Goal: Answer question/provide support

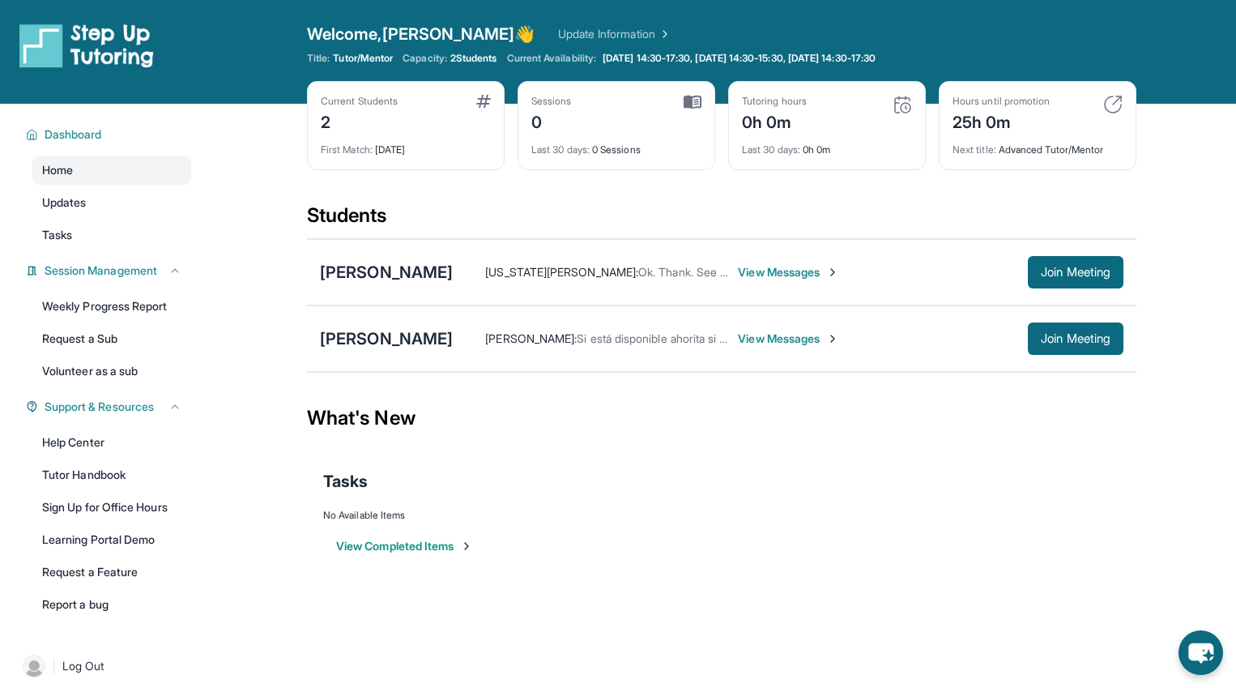
click at [419, 122] on div "Current Students 2" at bounding box center [406, 114] width 170 height 39
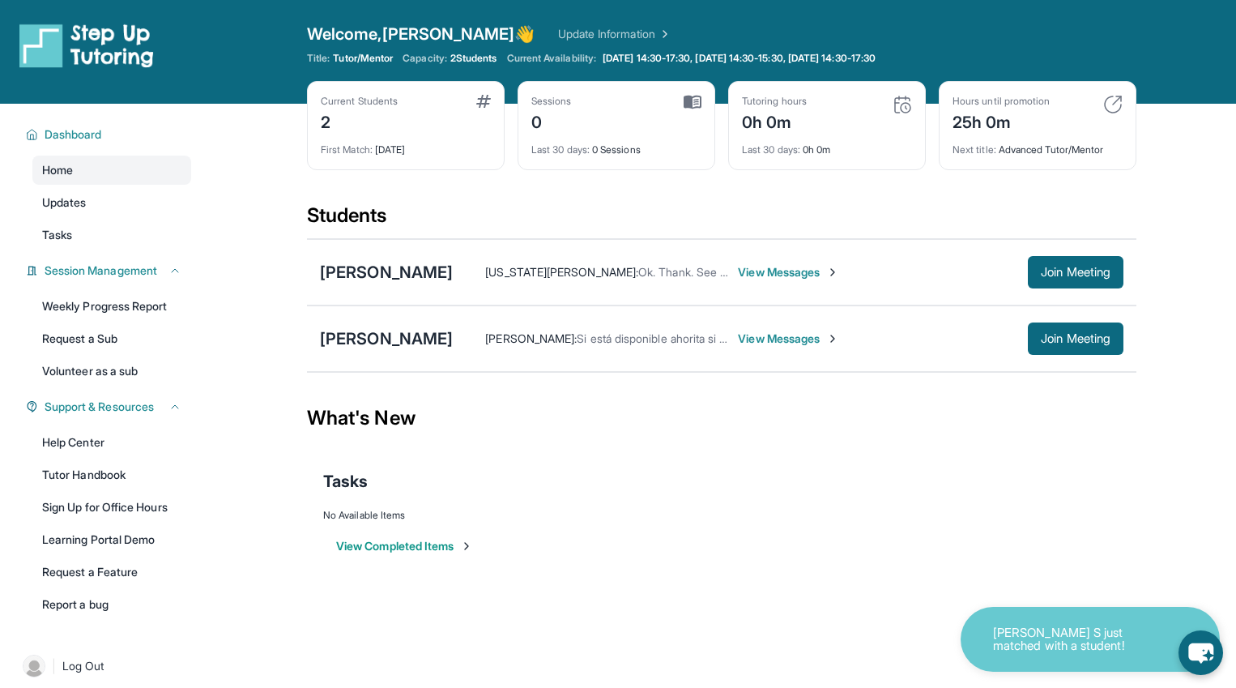
click at [839, 272] on span "View Messages" at bounding box center [788, 272] width 101 height 16
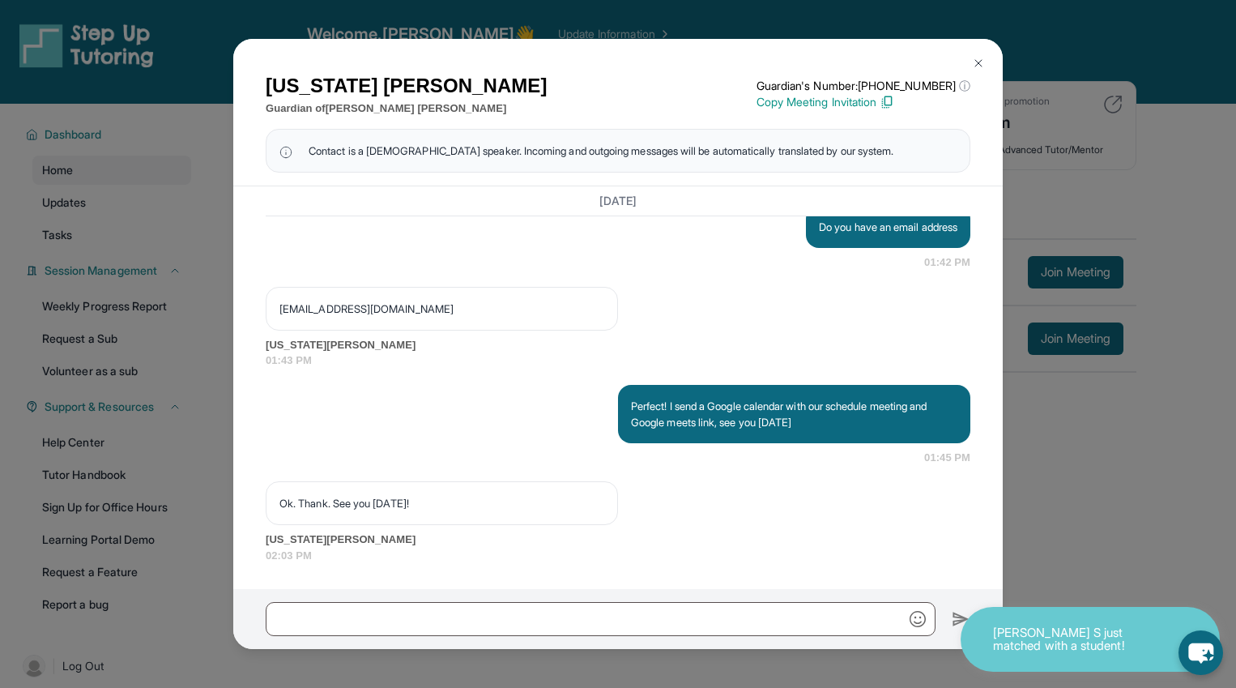
scroll to position [80, 0]
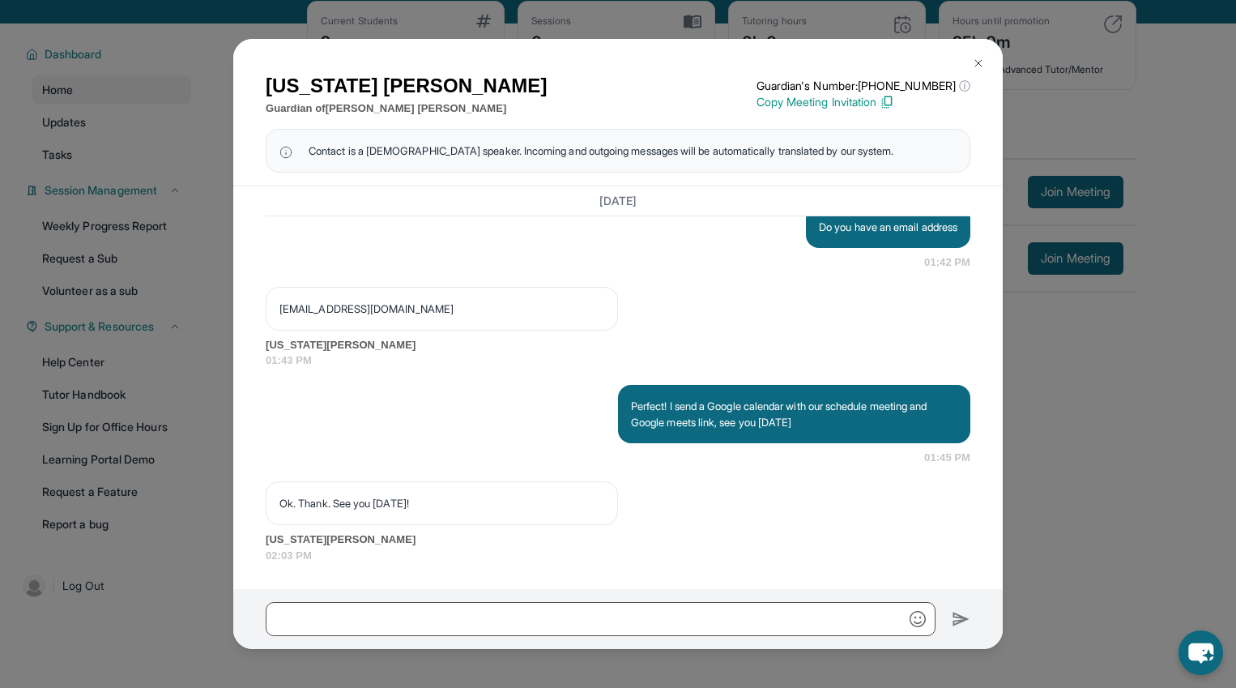
click at [887, 103] on p "Copy Meeting Invitation" at bounding box center [864, 102] width 214 height 16
click at [972, 59] on img at bounding box center [978, 63] width 13 height 13
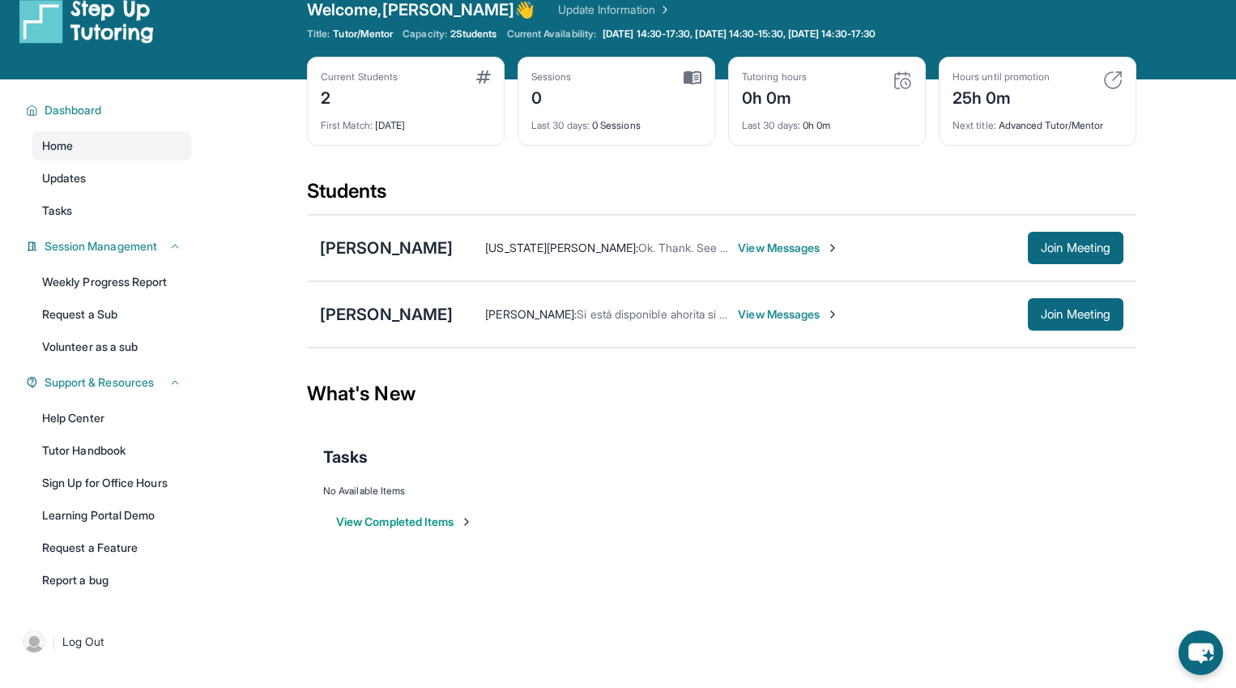
scroll to position [22, 0]
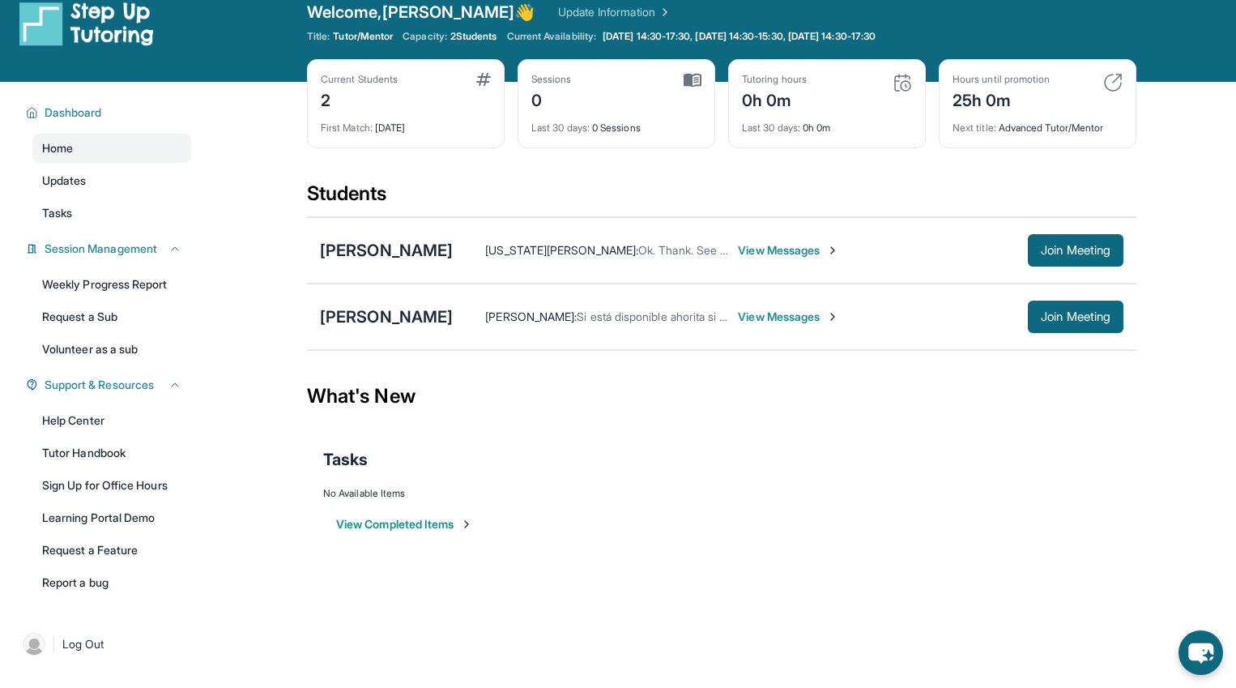
click at [382, 113] on div "First Match : [DATE]" at bounding box center [406, 123] width 170 height 23
click at [125, 271] on link "Weekly Progress Report" at bounding box center [111, 284] width 159 height 29
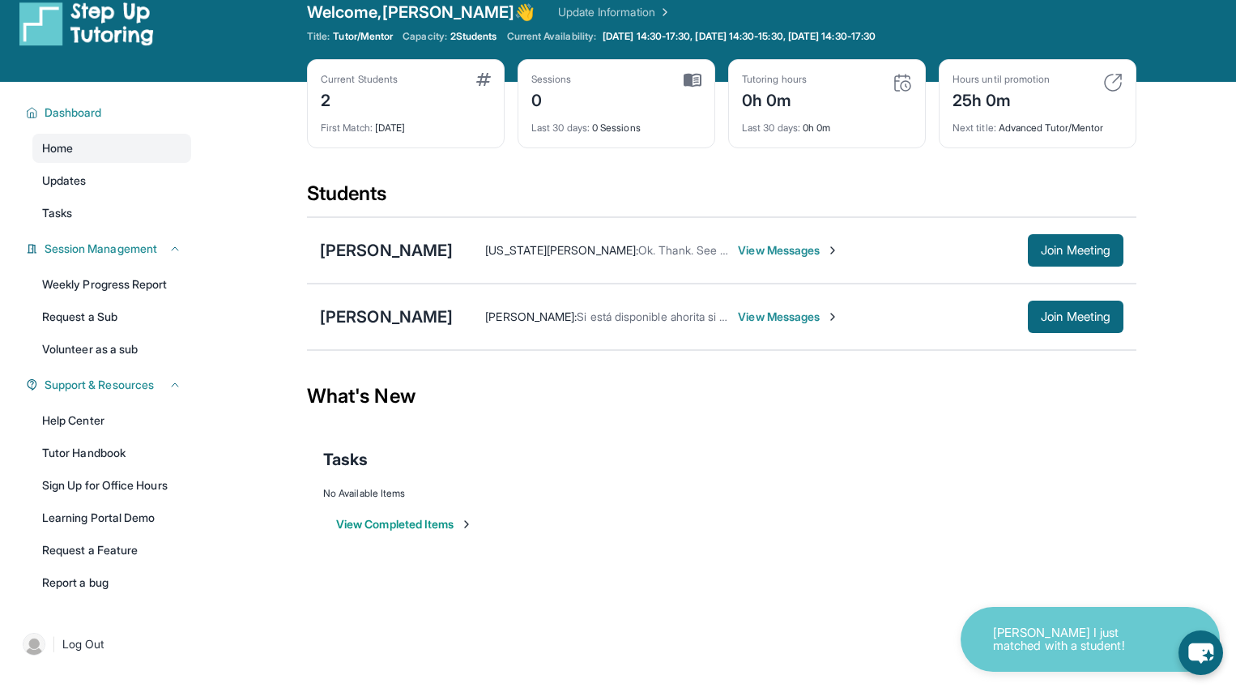
scroll to position [0, 0]
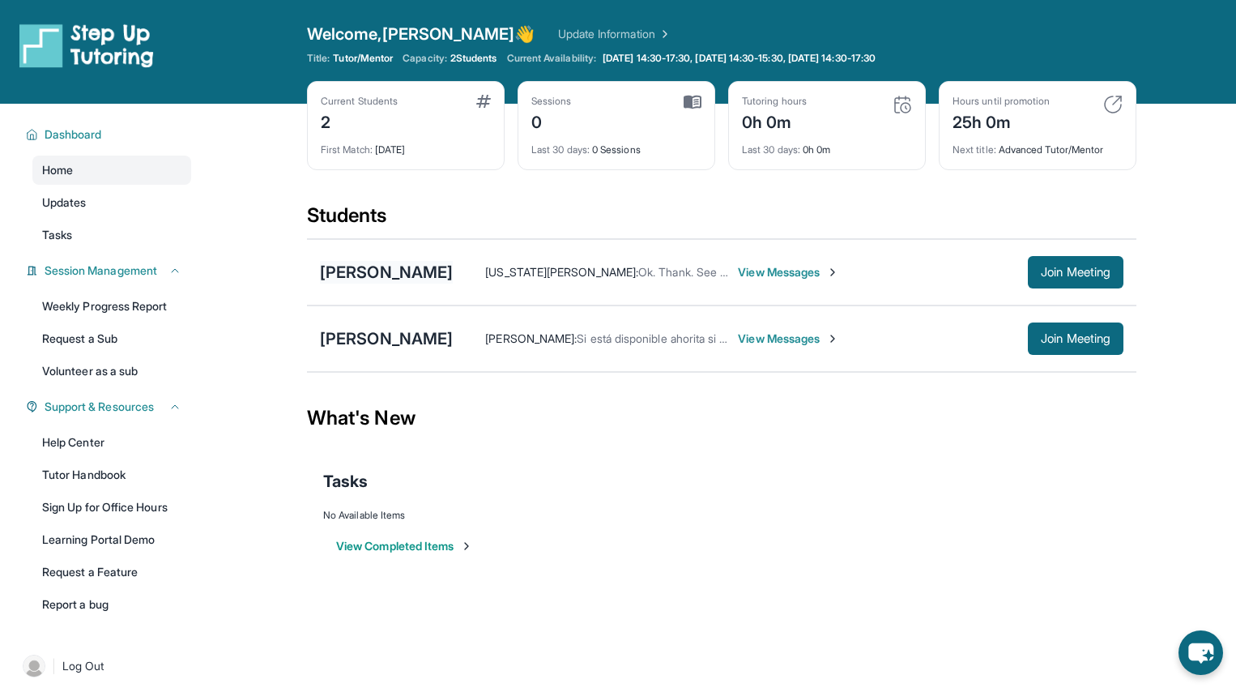
click at [361, 282] on div "[PERSON_NAME]" at bounding box center [386, 272] width 133 height 23
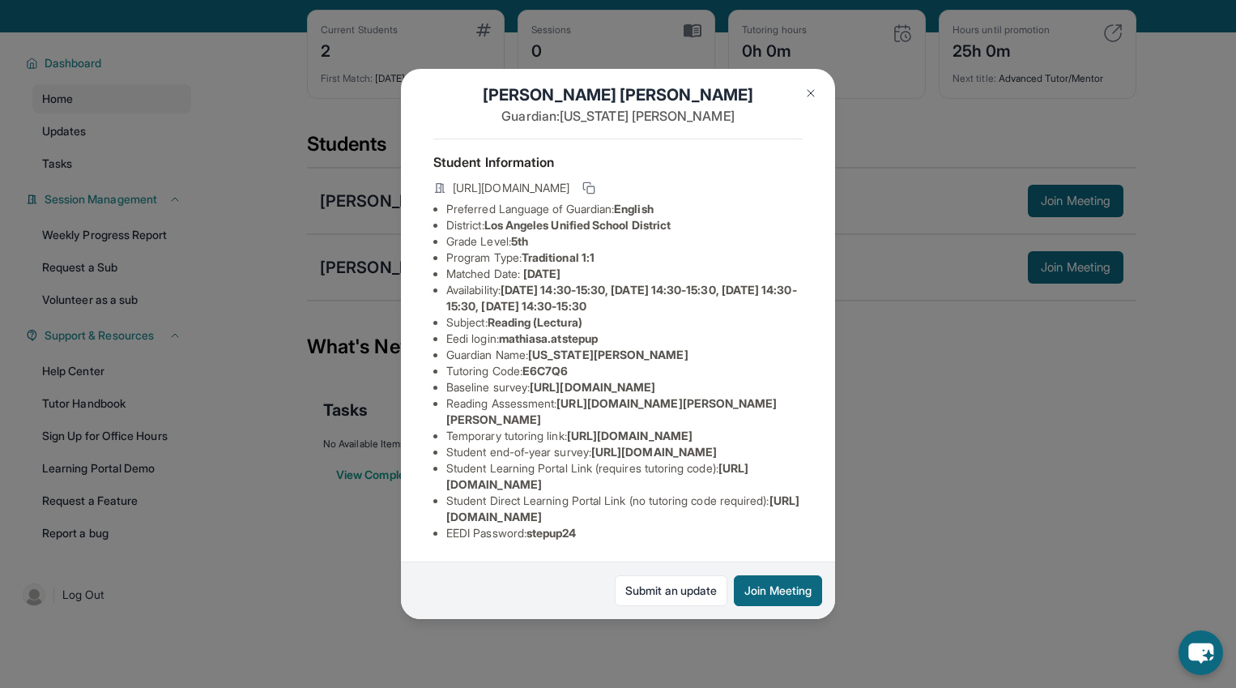
scroll to position [72, 0]
click at [642, 380] on span "[URL][DOMAIN_NAME]" at bounding box center [593, 387] width 126 height 14
drag, startPoint x: 444, startPoint y: 241, endPoint x: 813, endPoint y: 283, distance: 371.0
click at [813, 283] on div "[PERSON_NAME] Guardian: [US_STATE][PERSON_NAME] Student Information [URL][DOMAI…" at bounding box center [618, 344] width 434 height 550
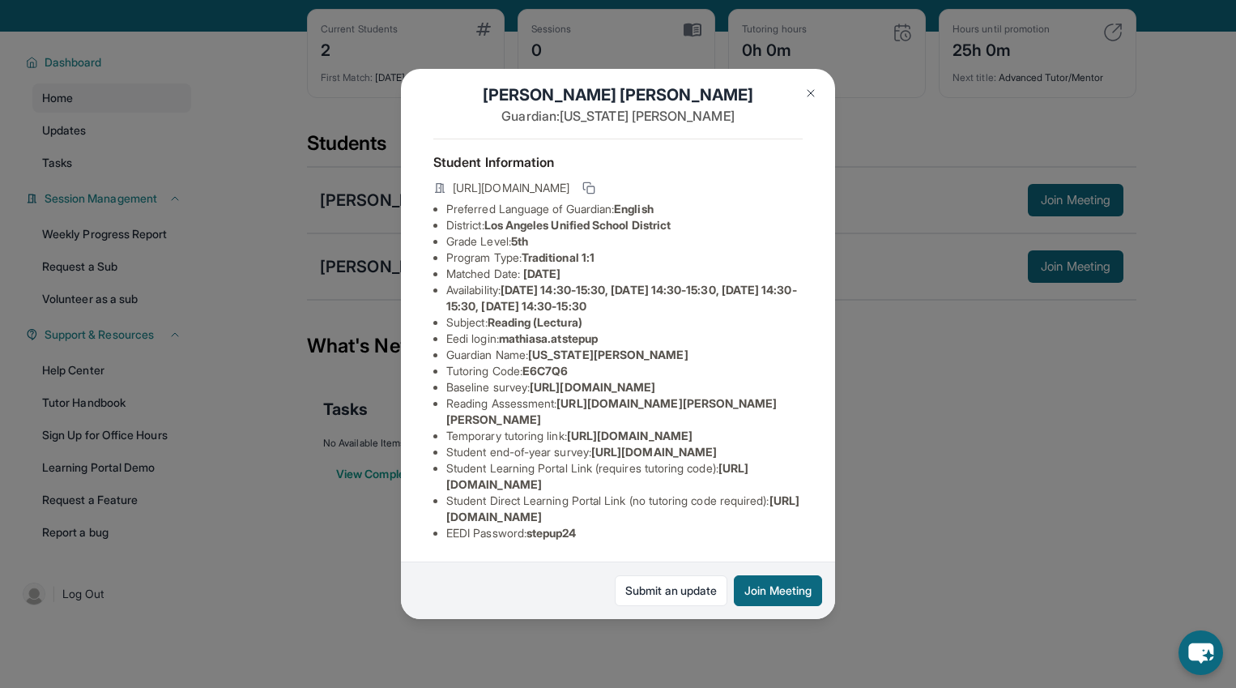
click at [708, 379] on li "Baseline survey : [URL][DOMAIN_NAME]" at bounding box center [624, 387] width 356 height 16
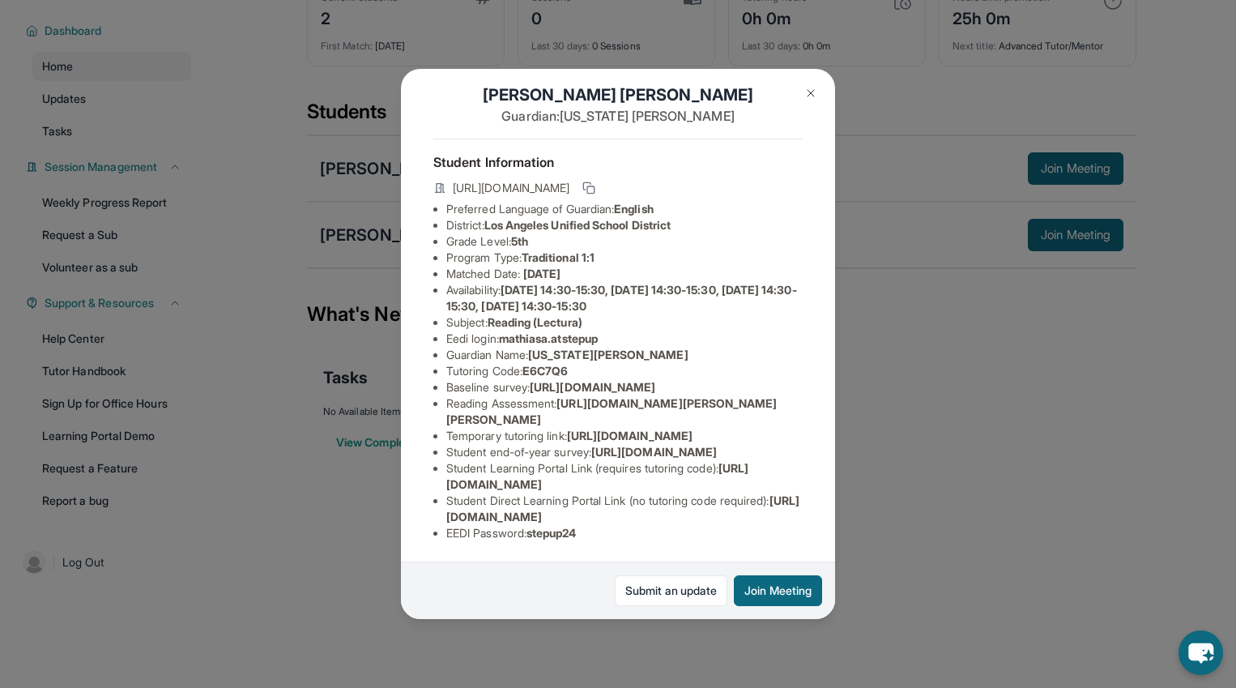
drag, startPoint x: 450, startPoint y: 513, endPoint x: 793, endPoint y: 512, distance: 343.5
click at [793, 512] on li "Student Direct Learning Portal Link (no tutoring code required) : [URL][DOMAIN_…" at bounding box center [624, 509] width 356 height 32
click at [810, 94] on img at bounding box center [810, 93] width 13 height 13
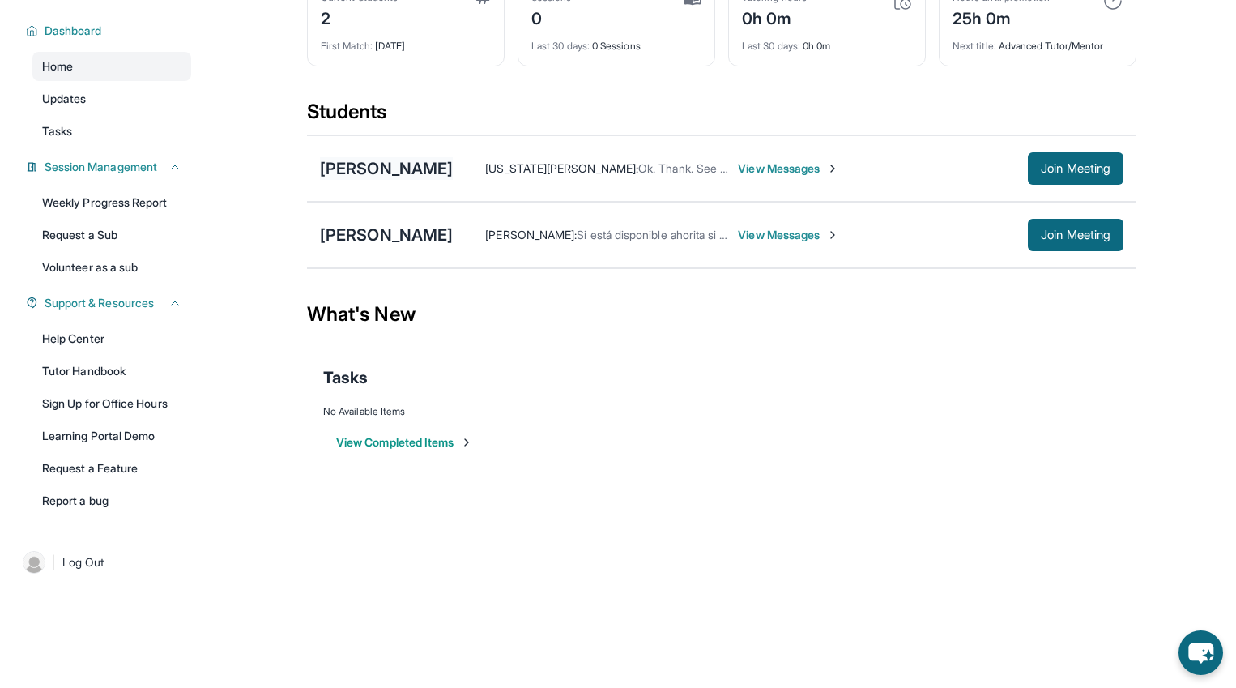
click at [375, 174] on div "[PERSON_NAME]" at bounding box center [386, 168] width 133 height 23
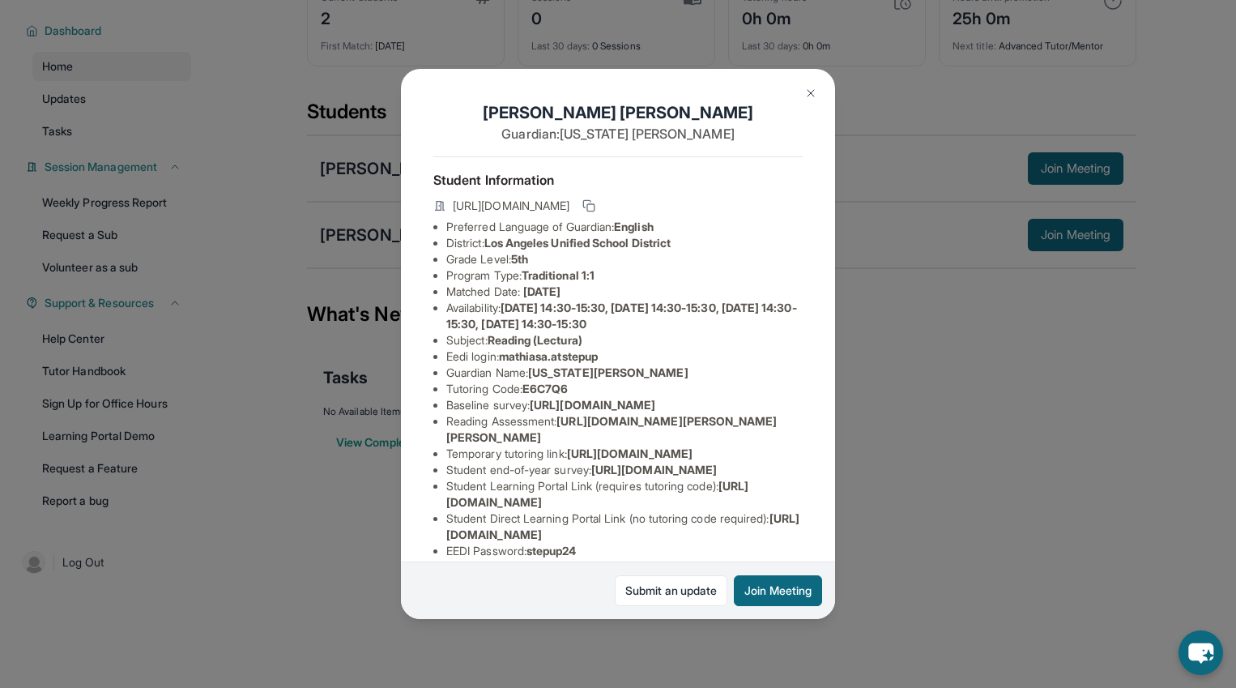
click at [806, 101] on button at bounding box center [811, 93] width 32 height 32
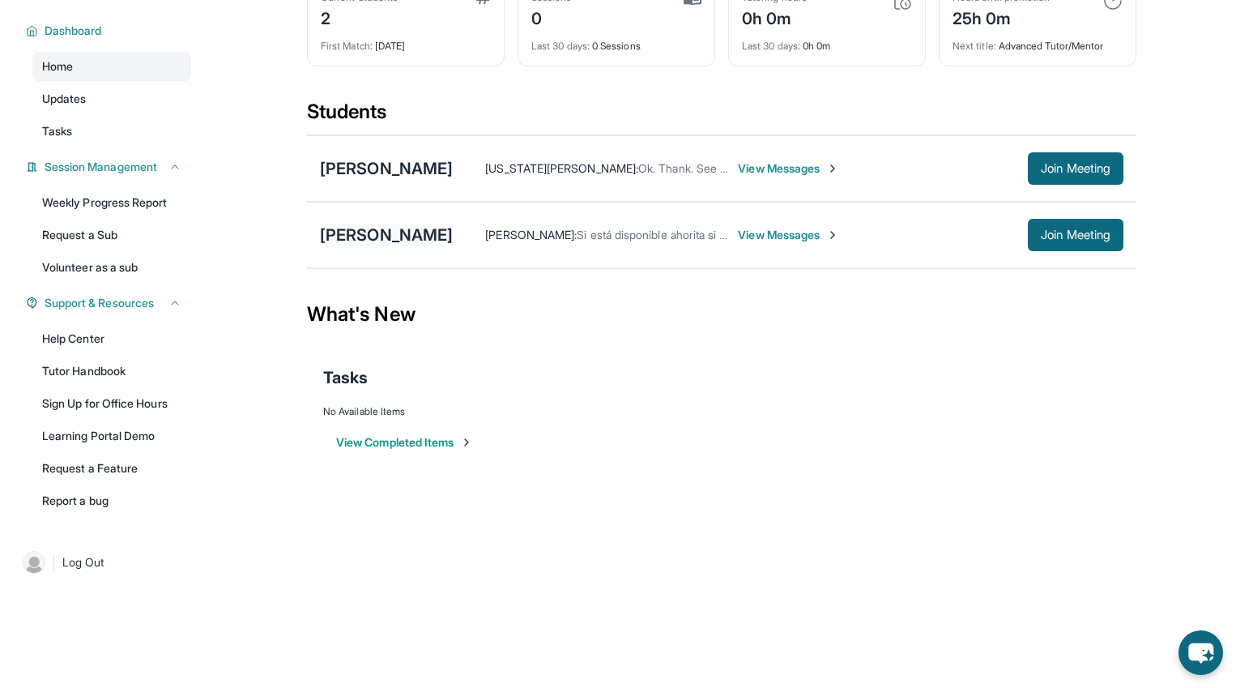
click at [400, 234] on div "[PERSON_NAME]" at bounding box center [386, 235] width 133 height 23
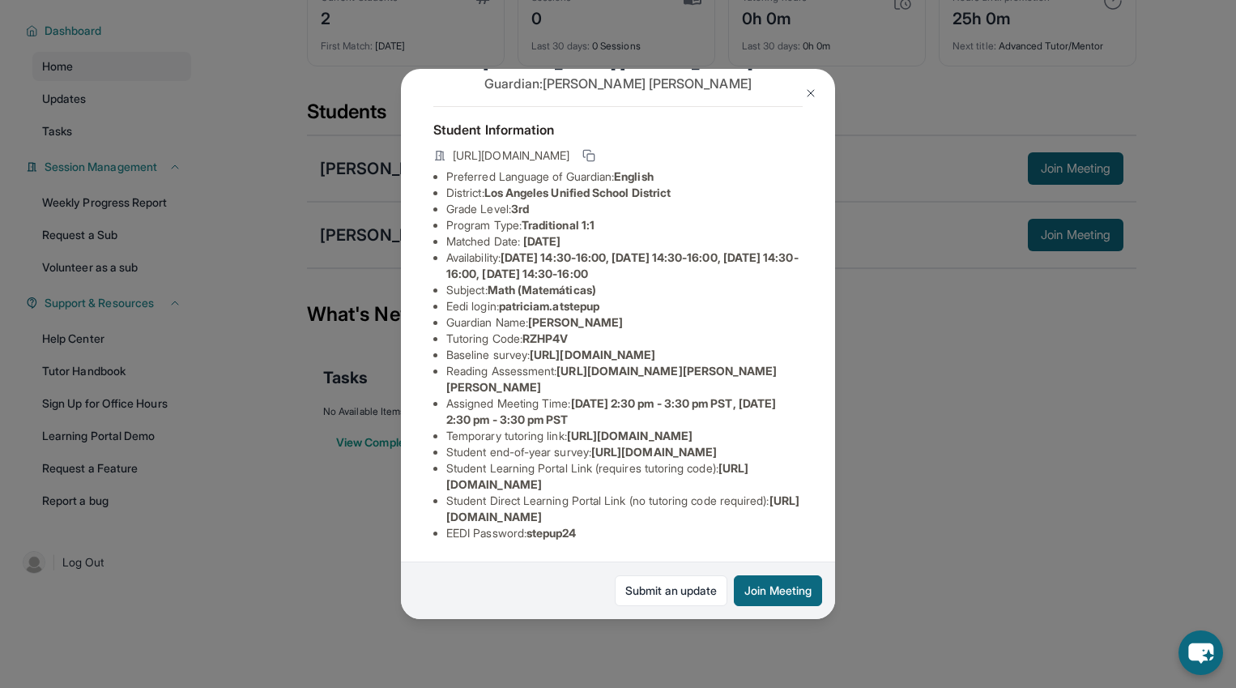
scroll to position [212, 0]
drag, startPoint x: 449, startPoint y: 353, endPoint x: 595, endPoint y: 371, distance: 147.7
click at [595, 429] on span "[URL][DOMAIN_NAME]" at bounding box center [630, 436] width 126 height 14
copy span "[URL][DOMAIN_NAME]"
click at [583, 511] on span "[URL][DOMAIN_NAME]" at bounding box center [622, 508] width 353 height 30
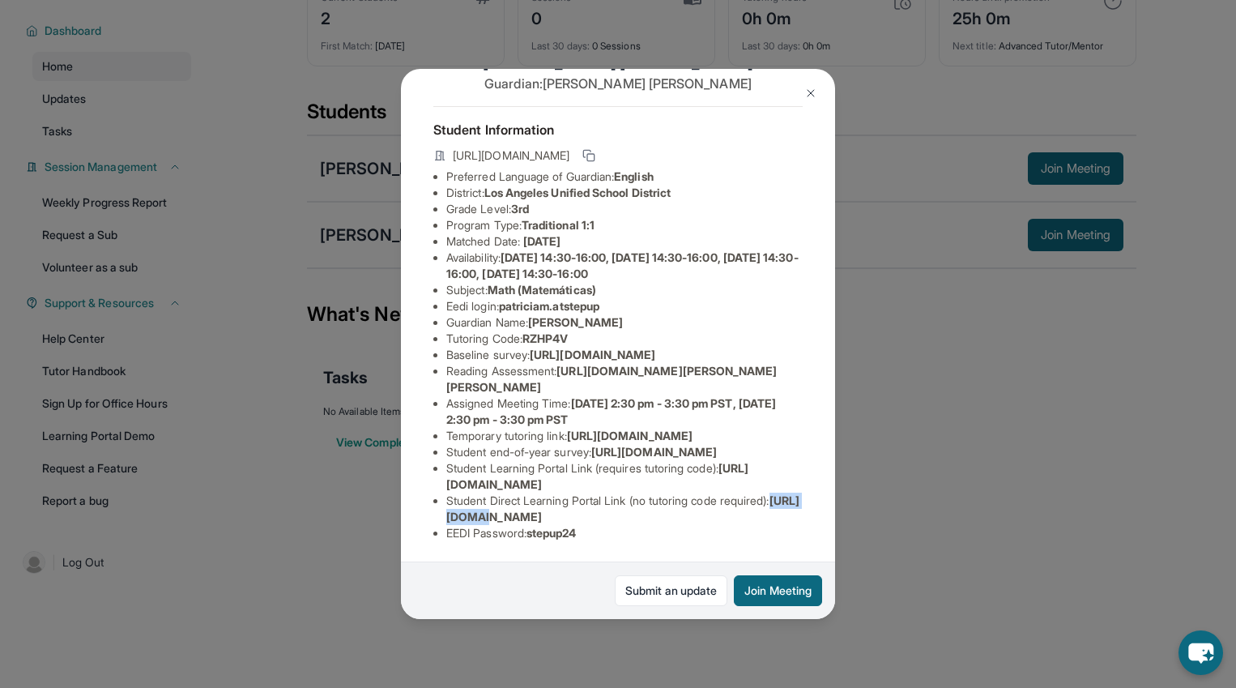
drag, startPoint x: 446, startPoint y: 517, endPoint x: 506, endPoint y: 511, distance: 60.2
click at [506, 511] on span "[URL][DOMAIN_NAME]" at bounding box center [622, 508] width 353 height 30
click at [750, 524] on li "Student Direct Learning Portal Link (no tutoring code required) : [URL][DOMAIN_…" at bounding box center [624, 509] width 356 height 32
drag, startPoint x: 787, startPoint y: 517, endPoint x: 433, endPoint y: 517, distance: 353.2
click at [433, 517] on ul "Preferred Language of Guardian: English District: [GEOGRAPHIC_DATA] Unified Sch…" at bounding box center [617, 354] width 369 height 373
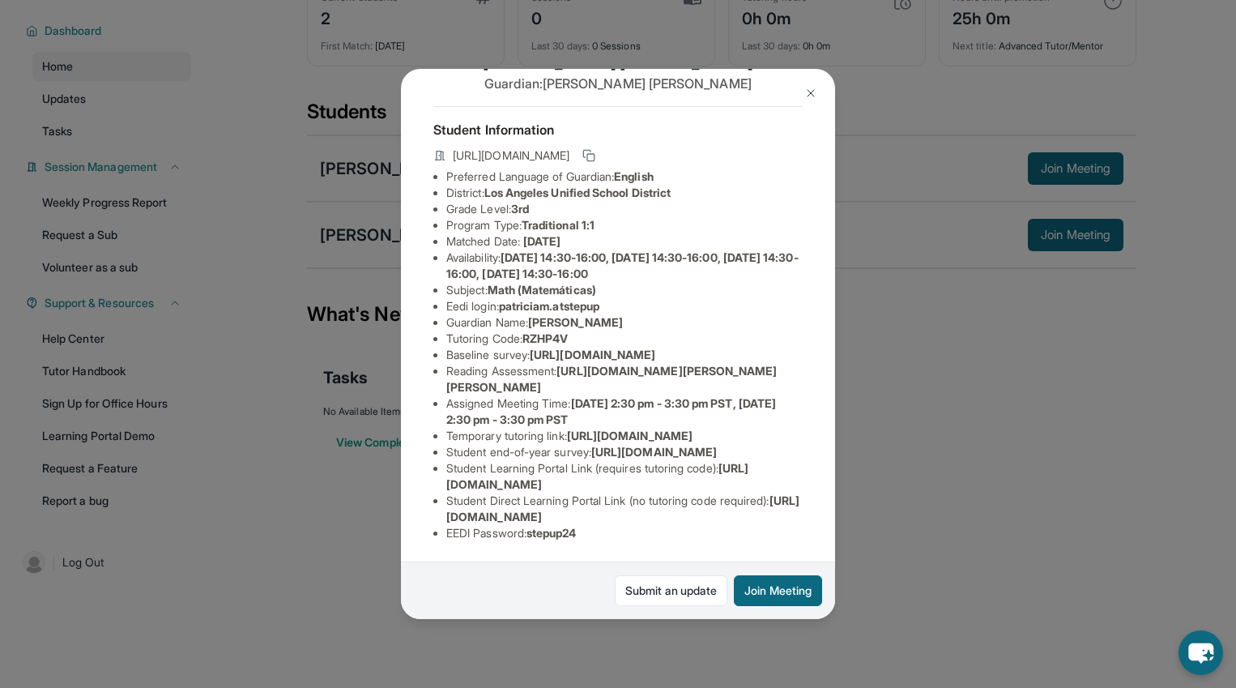
copy span "[URL][DOMAIN_NAME]"
click at [874, 401] on div "[PERSON_NAME] Guardian: [PERSON_NAME] Student Information [URL][DOMAIN_NAME] Pr…" at bounding box center [618, 344] width 1236 height 688
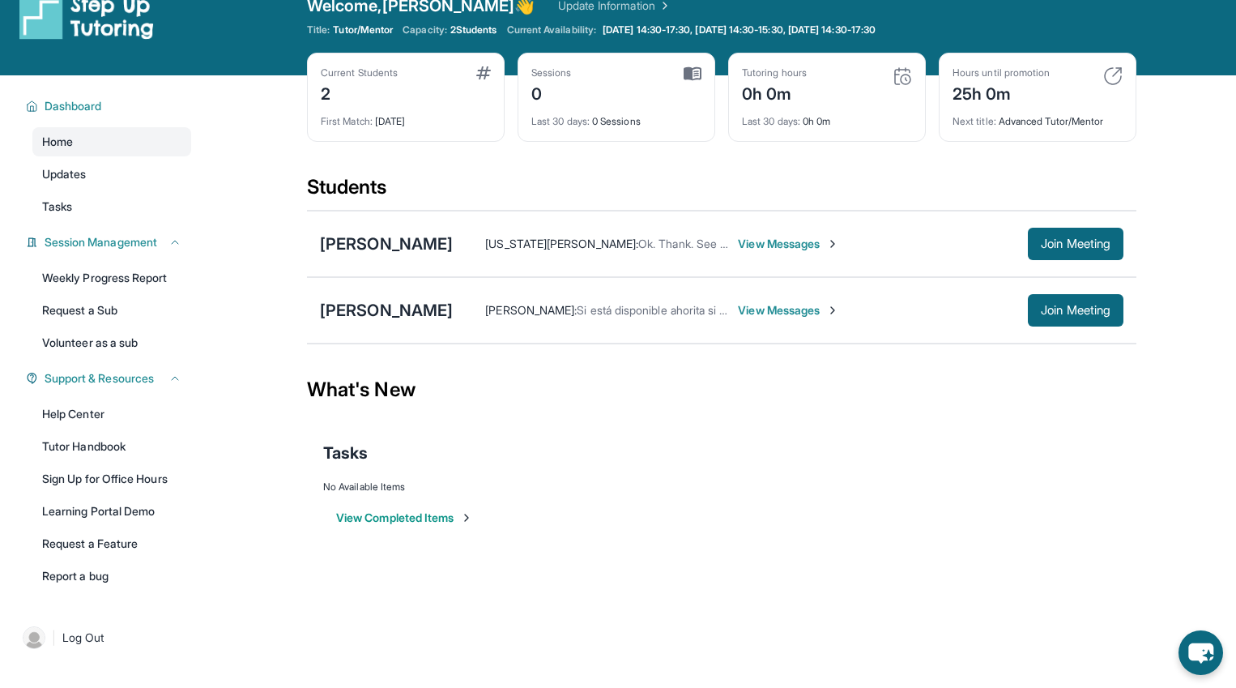
scroll to position [0, 0]
